Goal: Task Accomplishment & Management: Use online tool/utility

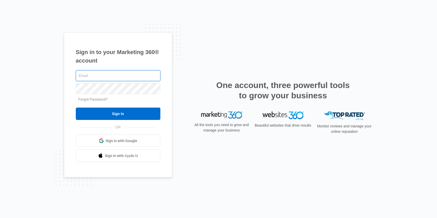
type input "[PERSON_NAME][EMAIL_ADDRESS][PERSON_NAME][DOMAIN_NAME]"
click at [76, 108] on input "Sign In" at bounding box center [118, 114] width 85 height 12
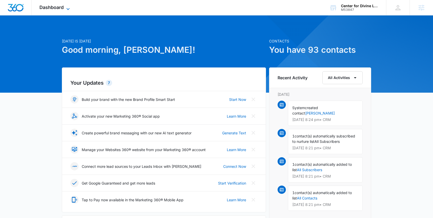
click at [66, 6] on icon at bounding box center [68, 9] width 6 height 6
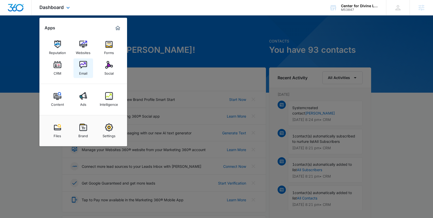
click at [84, 68] on img at bounding box center [83, 65] width 8 height 8
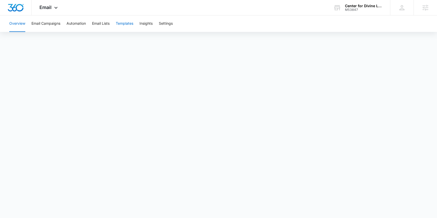
click at [126, 25] on button "Templates" at bounding box center [125, 23] width 18 height 17
click at [48, 9] on span "Email" at bounding box center [45, 7] width 12 height 5
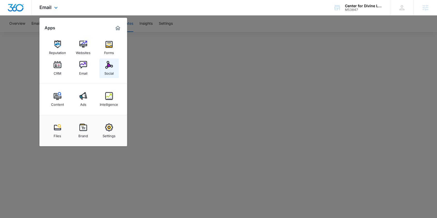
click at [109, 66] on img at bounding box center [109, 65] width 8 height 8
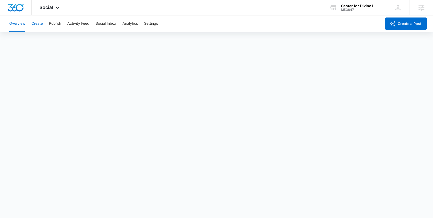
click at [42, 26] on button "Create" at bounding box center [36, 23] width 11 height 17
